Goal: Task Accomplishment & Management: Manage account settings

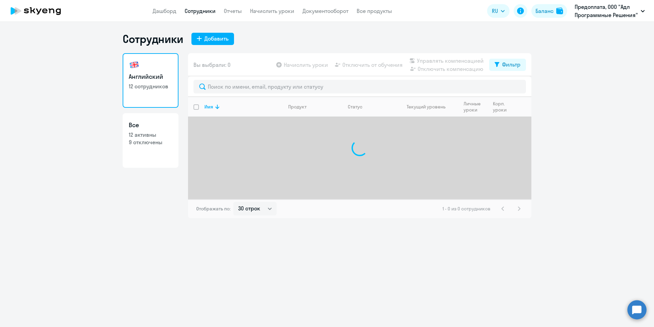
select select "30"
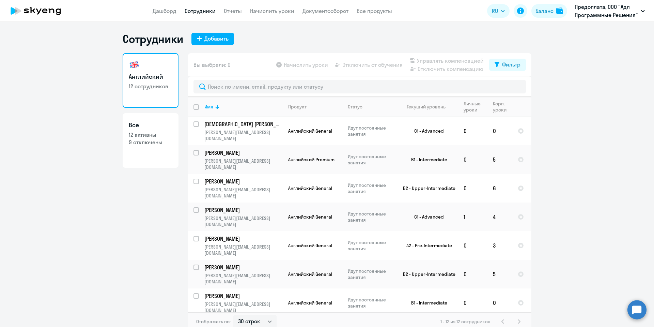
click at [139, 213] on div "Английский 12 сотрудников Все 12 активны 9 отключены" at bounding box center [151, 190] width 56 height 274
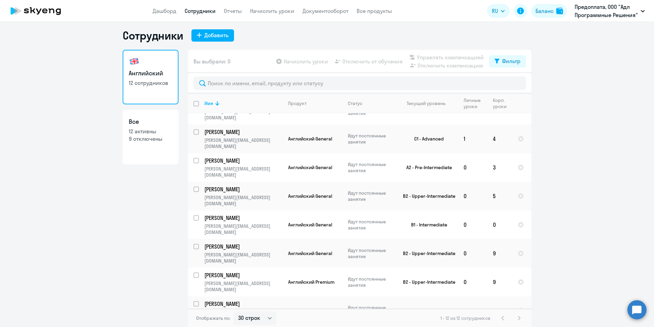
scroll to position [4, 0]
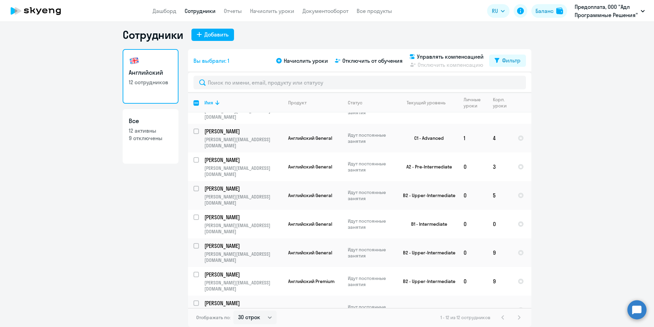
checkbox input "false"
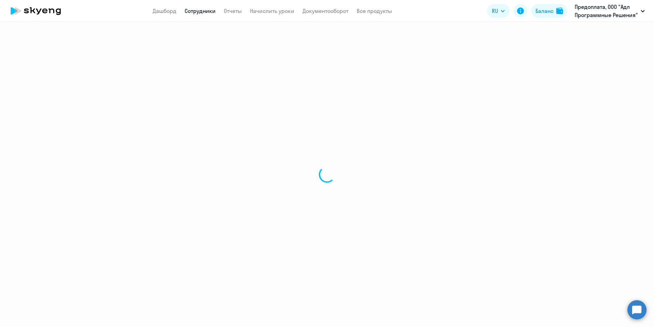
select select "english"
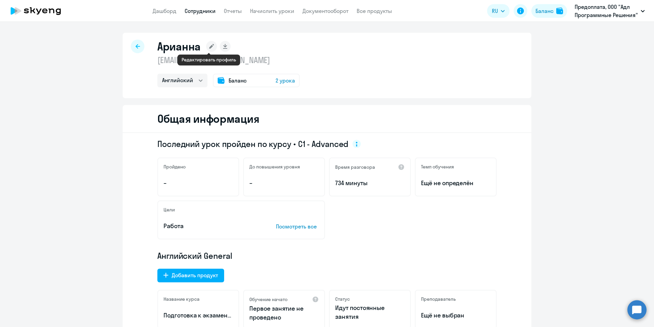
click at [212, 47] on rect at bounding box center [211, 46] width 11 height 11
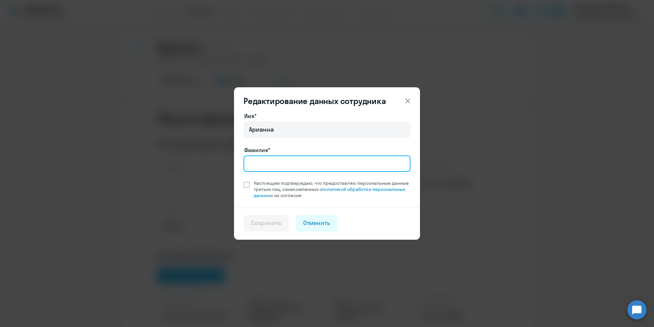
click at [285, 163] on input "Фамилия*" at bounding box center [327, 163] width 167 height 16
type input "[PERSON_NAME]"
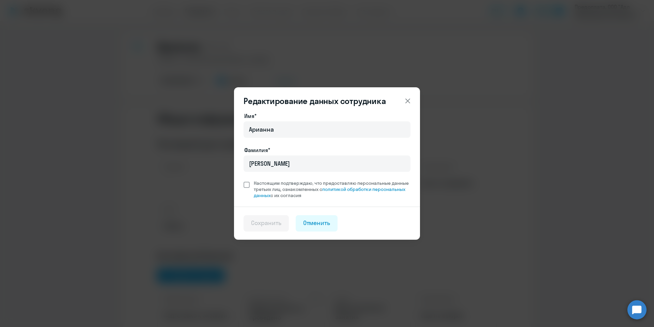
click at [292, 185] on span "Настоящим подтверждаю, что предоставляю персональные данные третьих лиц, ознако…" at bounding box center [332, 189] width 157 height 18
click at [244, 180] on input "Настоящим подтверждаю, что предоставляю персональные данные третьих лиц, ознако…" at bounding box center [243, 180] width 0 height 0
checkbox input "true"
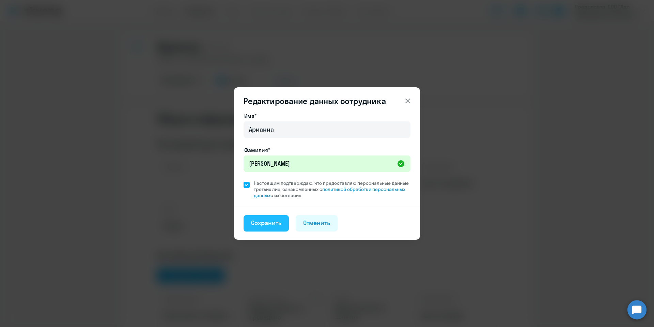
click at [279, 221] on div "Сохранить" at bounding box center [266, 222] width 30 height 9
select select "english"
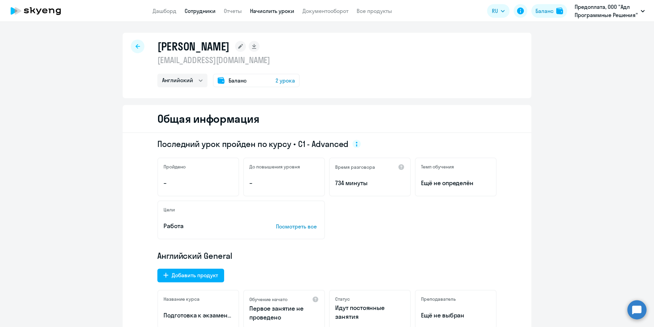
click at [273, 10] on link "Начислить уроки" at bounding box center [272, 10] width 44 height 7
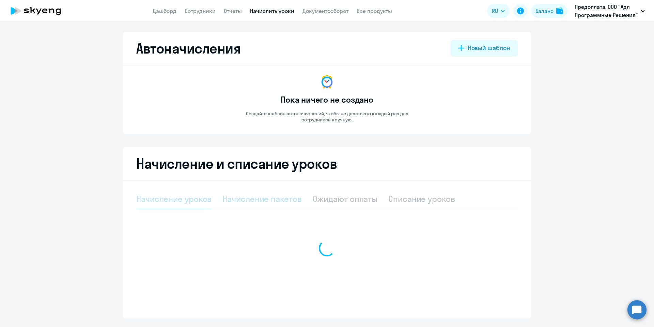
select select "10"
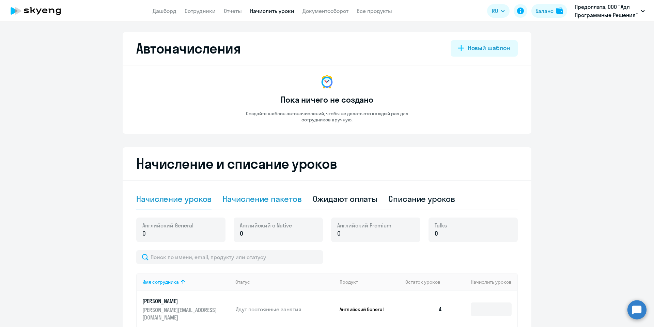
click at [269, 202] on div "Начисление пакетов" at bounding box center [262, 198] width 79 height 11
select select "10"
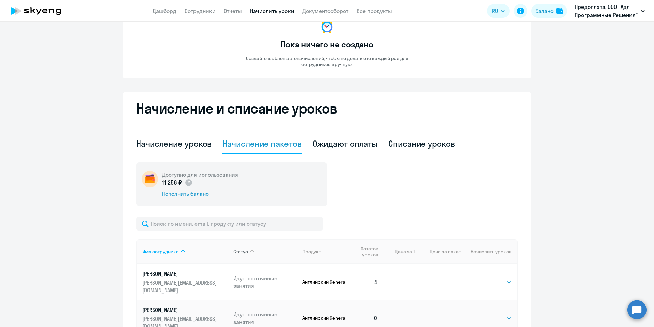
scroll to position [204, 0]
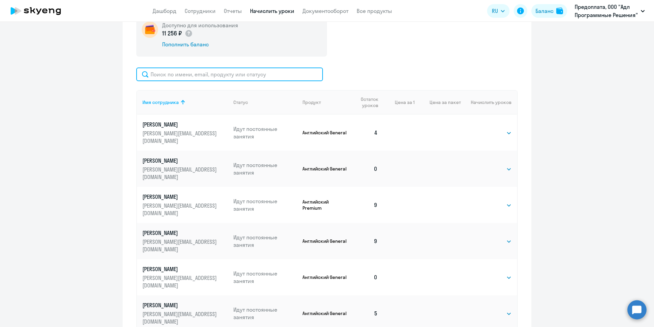
click at [190, 72] on input "text" at bounding box center [229, 74] width 187 height 14
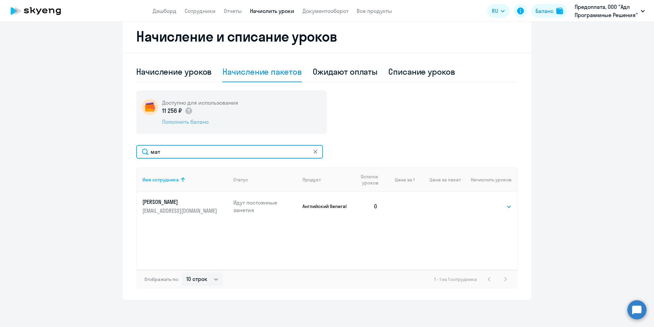
scroll to position [127, 0]
type input "мат"
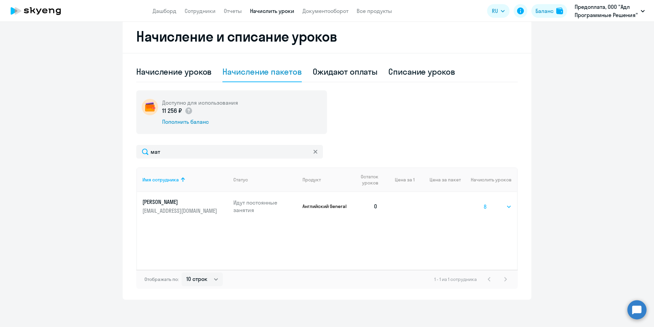
click at [484, 202] on select "Выбрать 4 8 16 32 64 96 128" at bounding box center [498, 206] width 28 height 8
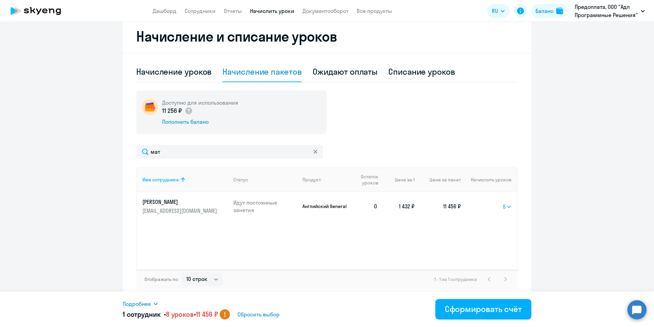
select select "4"
click at [503, 202] on select "Выбрать 4 8 16 32 64 96 128" at bounding box center [507, 206] width 9 height 8
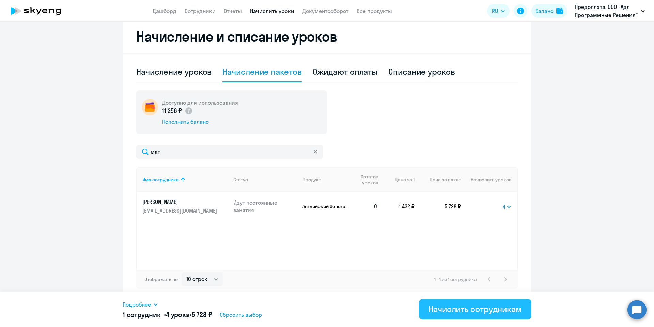
click at [475, 307] on div "Начислить сотрудникам" at bounding box center [475, 308] width 93 height 11
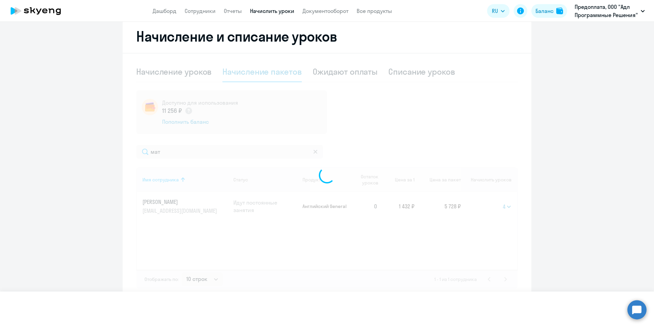
select select
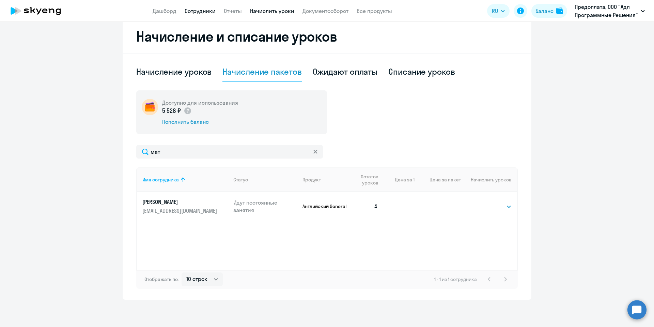
click at [206, 13] on link "Сотрудники" at bounding box center [200, 10] width 31 height 7
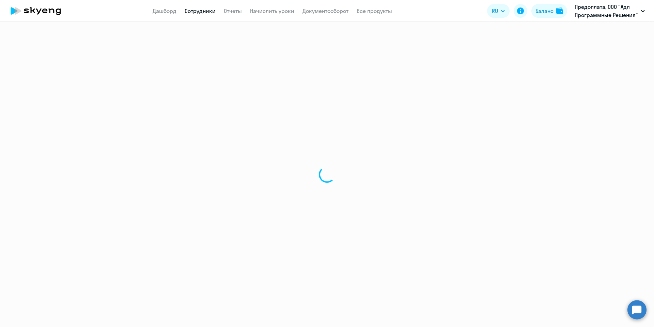
select select "30"
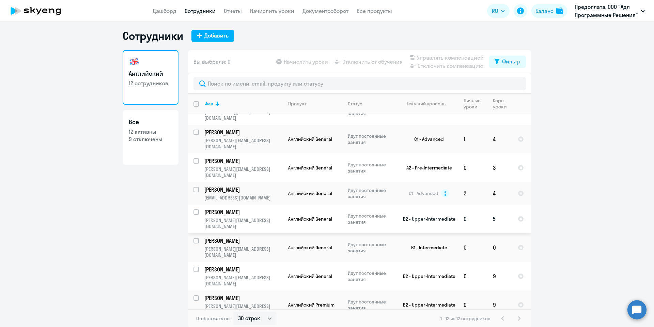
scroll to position [4, 0]
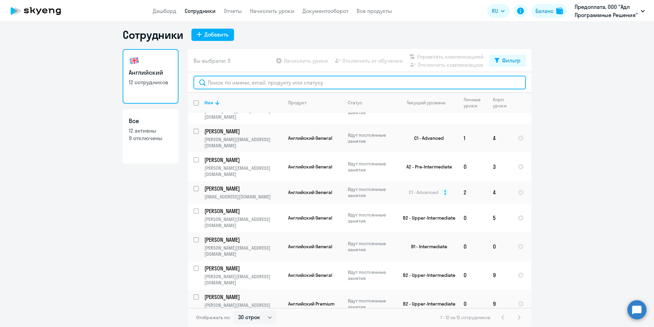
click at [263, 84] on input "text" at bounding box center [360, 83] width 333 height 14
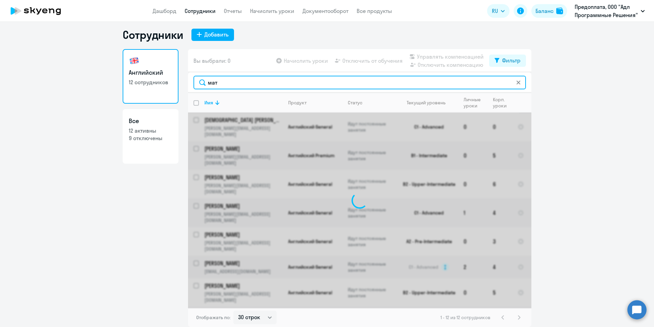
type input "мат"
